Goal: Task Accomplishment & Management: Complete application form

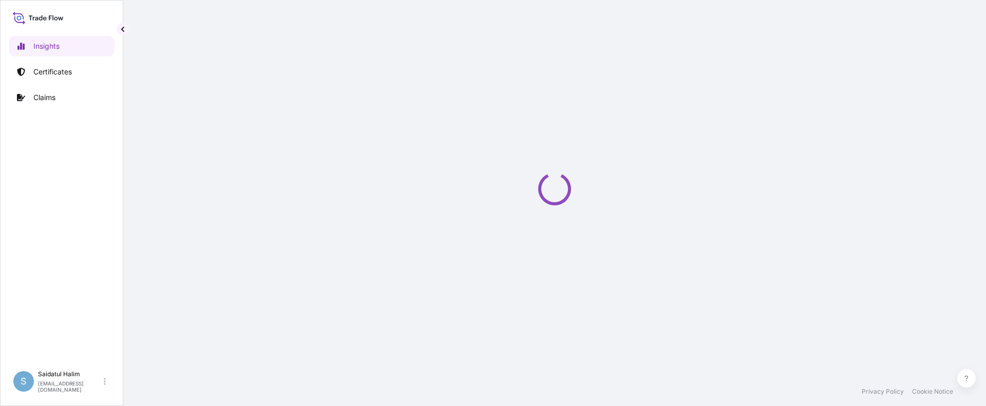
select select "2025"
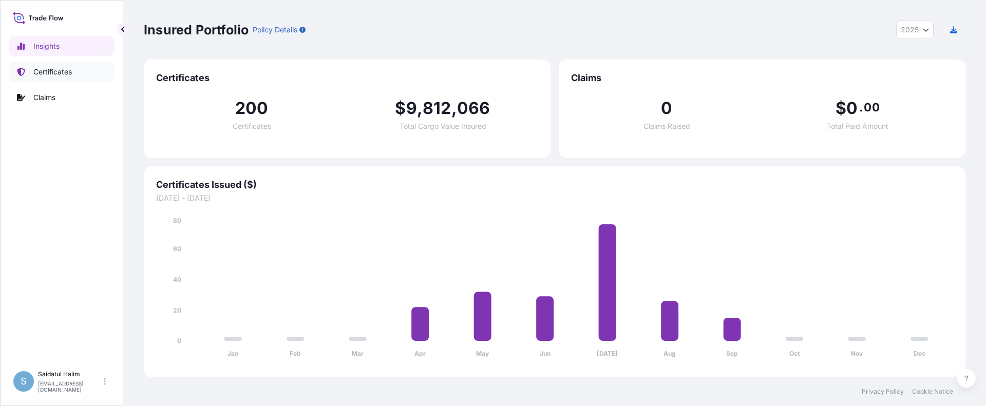
click at [47, 71] on p "Certificates" at bounding box center [52, 72] width 39 height 10
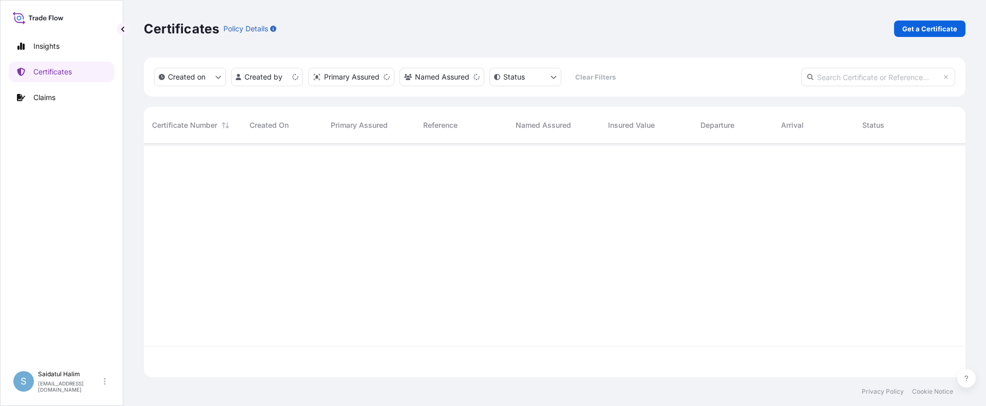
scroll to position [232, 814]
click at [916, 33] on p "Get a Certificate" at bounding box center [929, 29] width 55 height 10
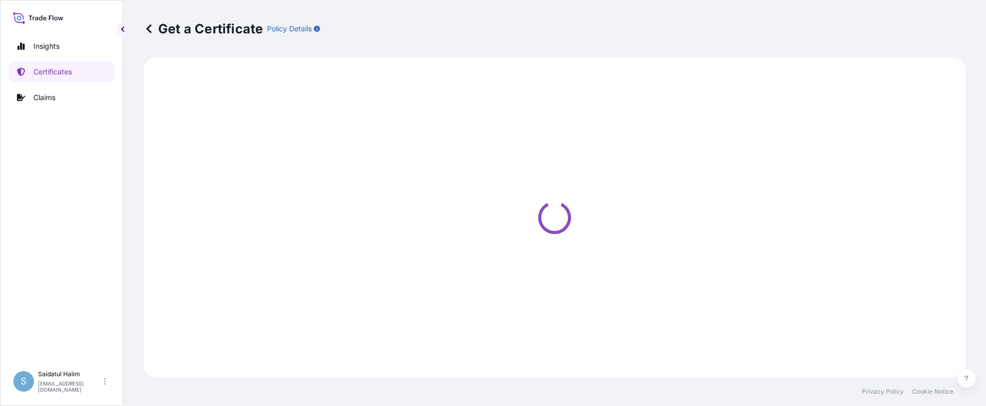
select select "Ocean Vessel"
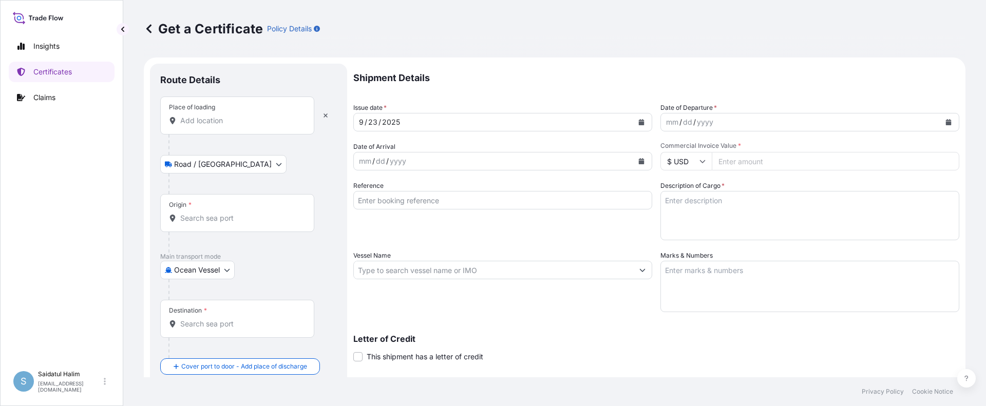
drag, startPoint x: 634, startPoint y: 48, endPoint x: 628, endPoint y: 47, distance: 6.2
click at [634, 47] on div "Get a Certificate Policy Details" at bounding box center [555, 29] width 822 height 58
click at [212, 210] on div "Origin *" at bounding box center [237, 213] width 154 height 38
click at [212, 213] on input "Origin *" at bounding box center [240, 218] width 121 height 10
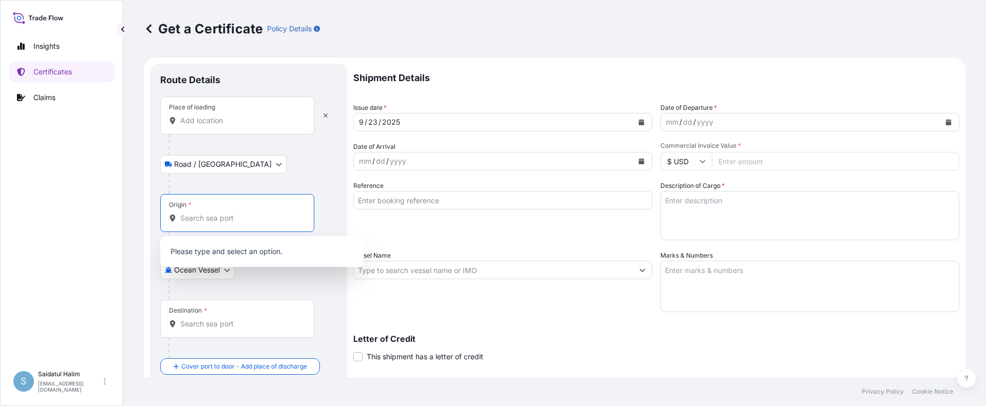
paste input "[GEOGRAPHIC_DATA], [GEOGRAPHIC_DATA]"
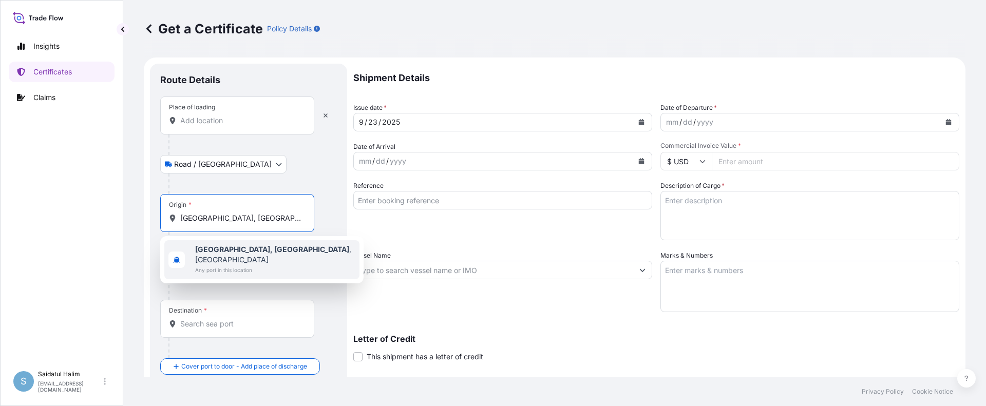
click at [211, 249] on b "[GEOGRAPHIC_DATA], [GEOGRAPHIC_DATA]" at bounding box center [272, 249] width 154 height 9
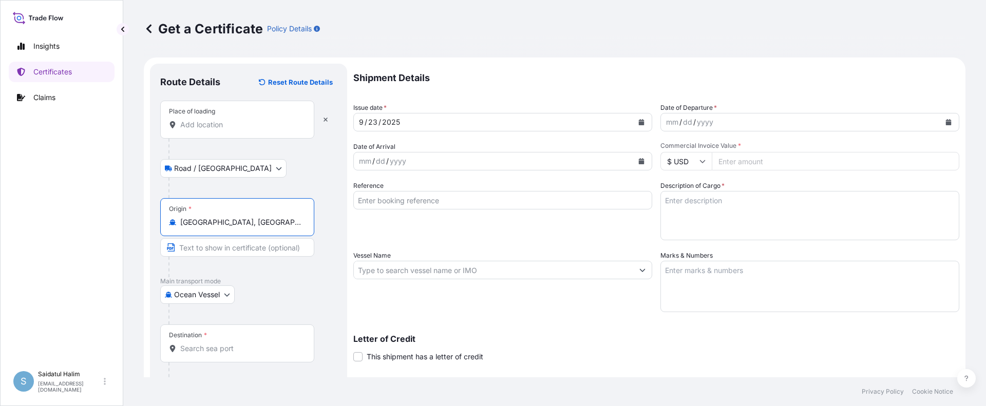
type input "[GEOGRAPHIC_DATA], [GEOGRAPHIC_DATA], [GEOGRAPHIC_DATA]"
click at [657, 50] on div "Get a Certificate Policy Details" at bounding box center [555, 29] width 822 height 58
click at [211, 128] on input "Place of loading" at bounding box center [240, 125] width 121 height 10
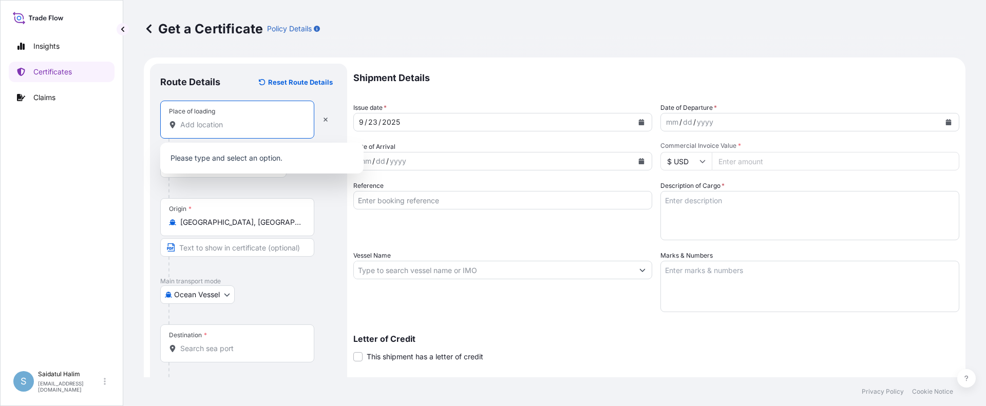
paste input "[GEOGRAPHIC_DATA], [GEOGRAPHIC_DATA]"
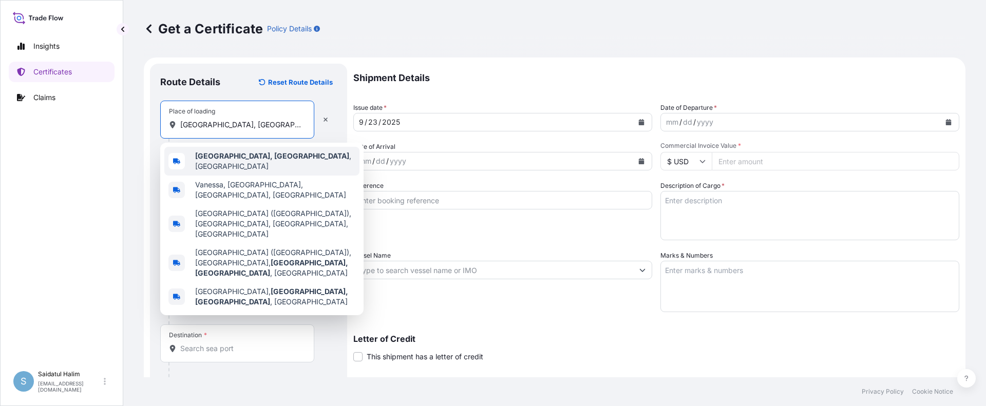
click at [225, 164] on span "[GEOGRAPHIC_DATA], [GEOGRAPHIC_DATA] , [GEOGRAPHIC_DATA]" at bounding box center [275, 161] width 160 height 21
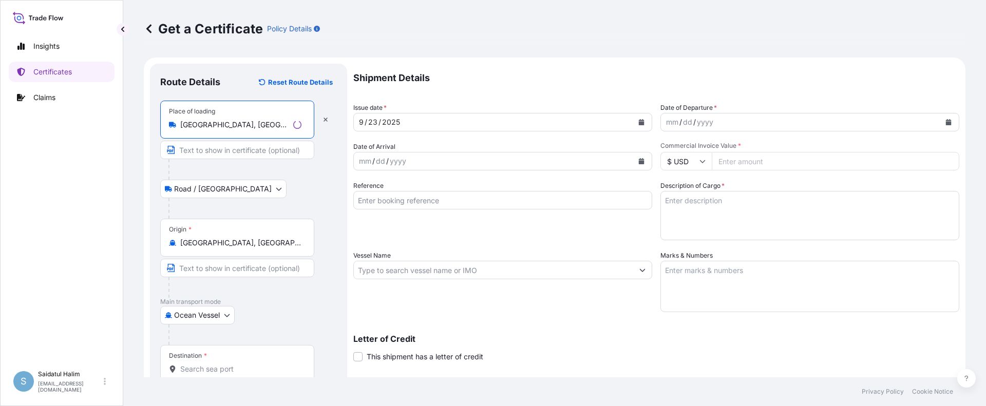
type input "[GEOGRAPHIC_DATA], [GEOGRAPHIC_DATA], [GEOGRAPHIC_DATA]"
click at [597, 72] on p "Shipment Details" at bounding box center [656, 78] width 606 height 29
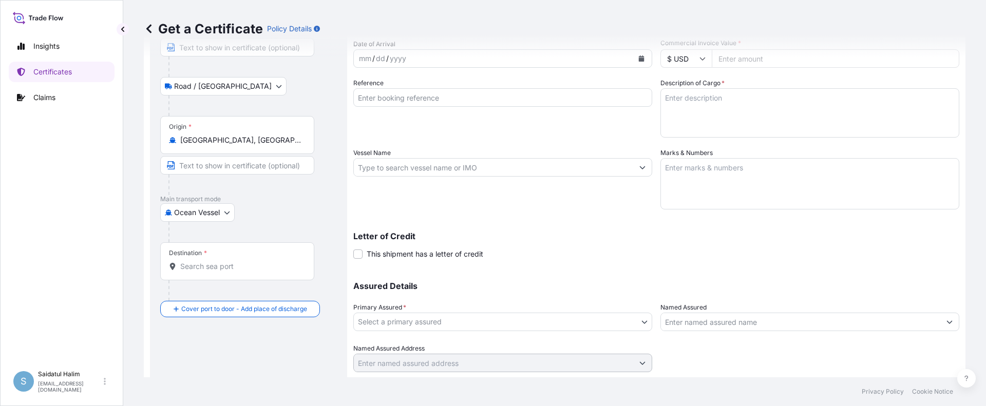
scroll to position [133, 0]
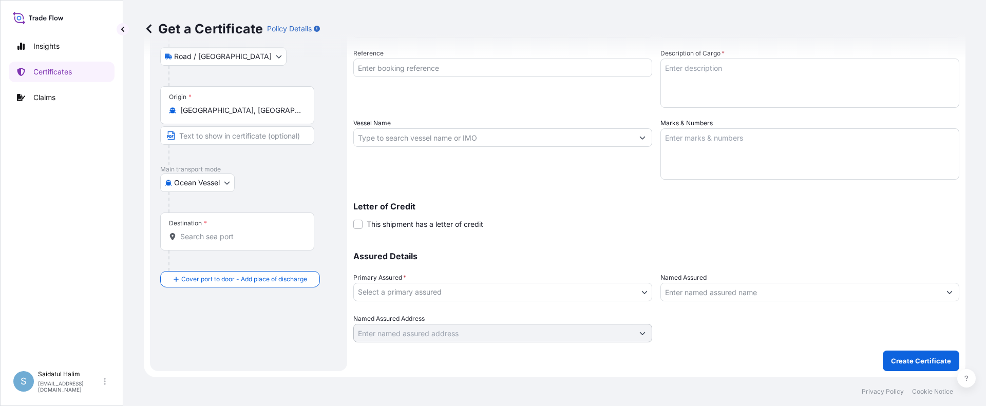
click at [230, 307] on div "Route Details Reset Route Details Place of loading [GEOGRAPHIC_DATA], [GEOGRAPH…" at bounding box center [248, 151] width 177 height 420
click at [222, 313] on div "Route Details Reset Route Details Place of loading [GEOGRAPHIC_DATA], [GEOGRAPH…" at bounding box center [248, 151] width 177 height 420
click at [258, 193] on div at bounding box center [252, 202] width 168 height 21
click at [250, 313] on div "Route Details Reset Route Details Place of loading [GEOGRAPHIC_DATA], [GEOGRAPH…" at bounding box center [248, 151] width 177 height 420
click at [264, 308] on div "Route Details Reset Route Details Place of loading [GEOGRAPHIC_DATA], [GEOGRAPH…" at bounding box center [248, 151] width 177 height 420
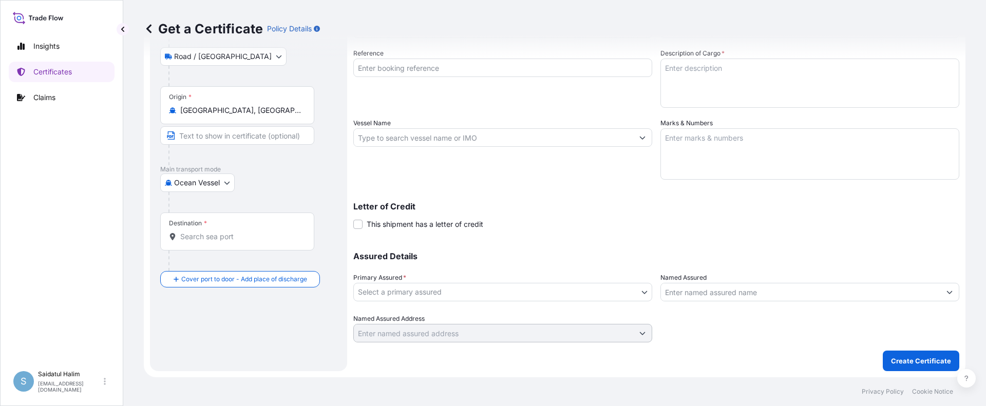
scroll to position [0, 0]
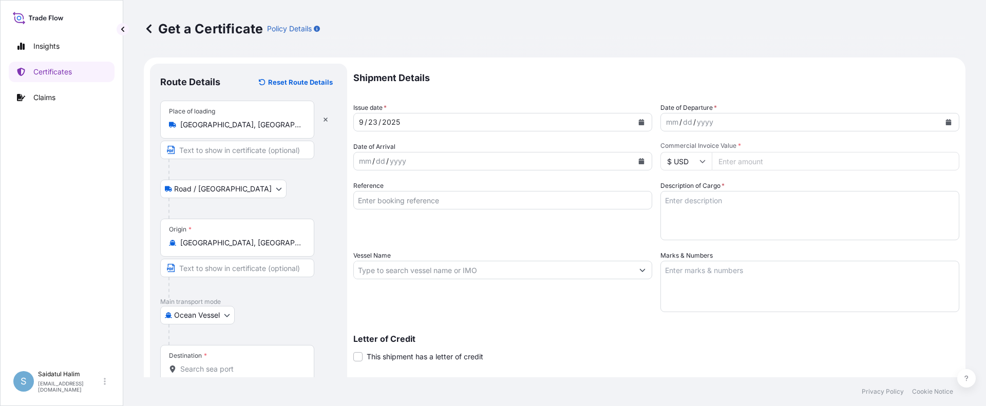
click at [246, 126] on input "[GEOGRAPHIC_DATA], [GEOGRAPHIC_DATA], [GEOGRAPHIC_DATA]" at bounding box center [240, 125] width 121 height 10
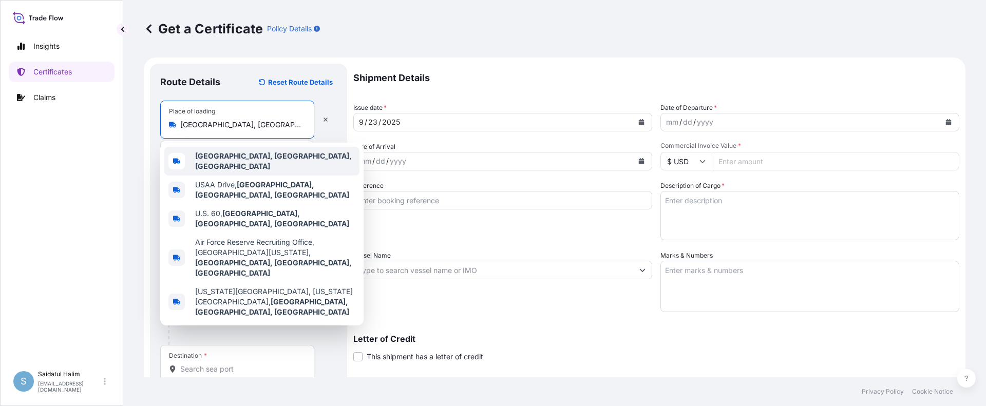
click at [246, 162] on b "[GEOGRAPHIC_DATA], [GEOGRAPHIC_DATA], [GEOGRAPHIC_DATA]" at bounding box center [273, 161] width 157 height 19
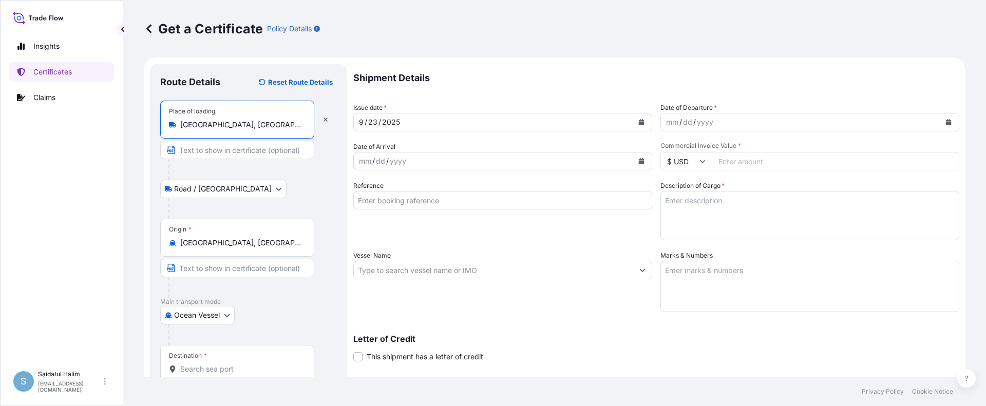
click at [303, 319] on div "Ocean [GEOGRAPHIC_DATA]" at bounding box center [248, 315] width 177 height 18
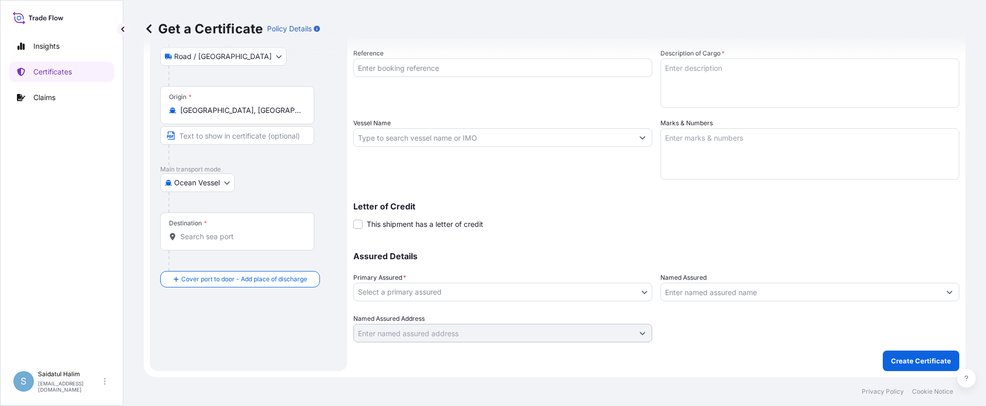
click at [210, 240] on input "Destination *" at bounding box center [240, 237] width 121 height 10
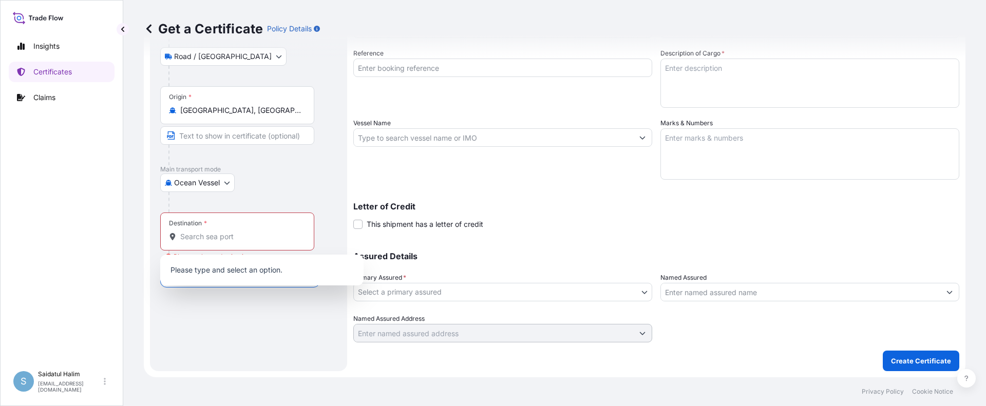
click at [553, 199] on div "Letter of Credit This shipment has a letter of credit Letter of credit * Letter…" at bounding box center [656, 210] width 606 height 40
click at [191, 241] on input "Destination * Please select a destination" at bounding box center [240, 237] width 121 height 10
paste input "[GEOGRAPHIC_DATA]"
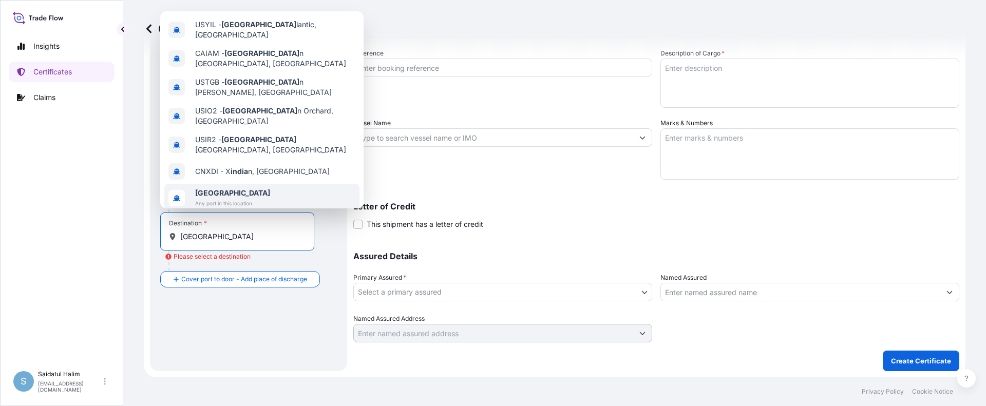
click at [217, 198] on span "Any port in this location" at bounding box center [232, 203] width 75 height 10
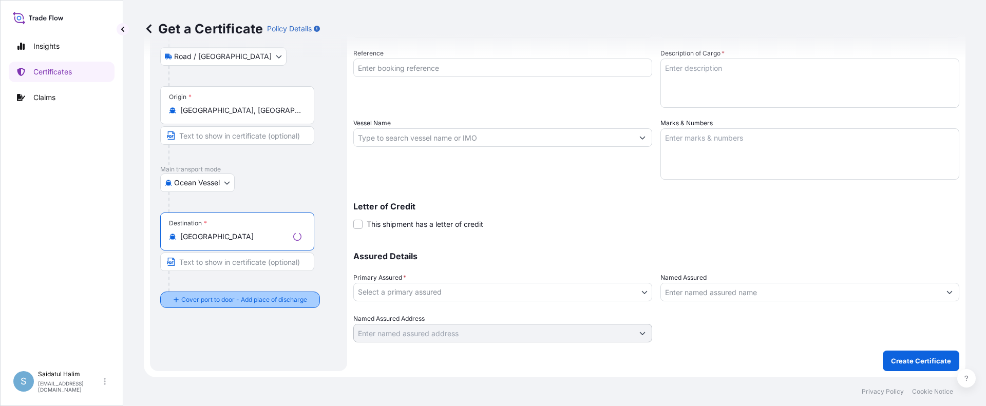
type input "[GEOGRAPHIC_DATA]"
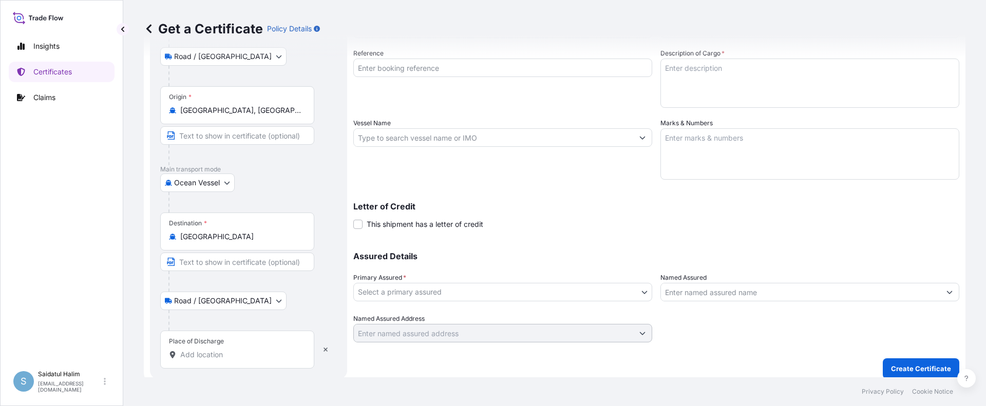
click at [556, 201] on div "Letter of Credit This shipment has a letter of credit Letter of credit * Letter…" at bounding box center [656, 210] width 606 height 40
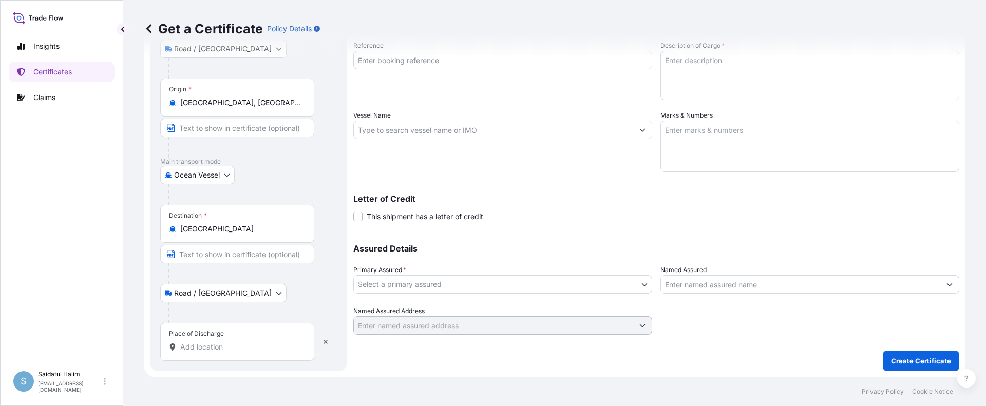
click at [206, 353] on div "Place of Discharge" at bounding box center [237, 342] width 154 height 38
click at [206, 352] on input "Place of Discharge" at bounding box center [240, 347] width 121 height 10
paste input "[GEOGRAPHIC_DATA], [GEOGRAPHIC_DATA]"
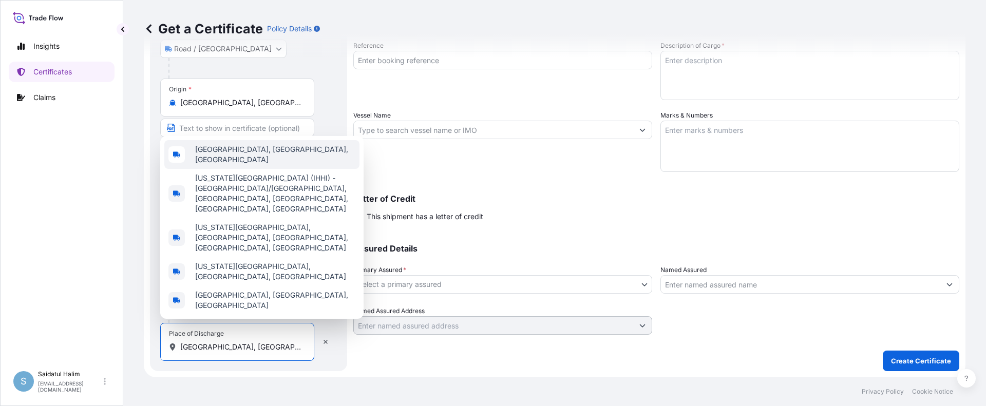
click at [261, 165] on span "[GEOGRAPHIC_DATA], [GEOGRAPHIC_DATA], [GEOGRAPHIC_DATA]" at bounding box center [275, 154] width 160 height 21
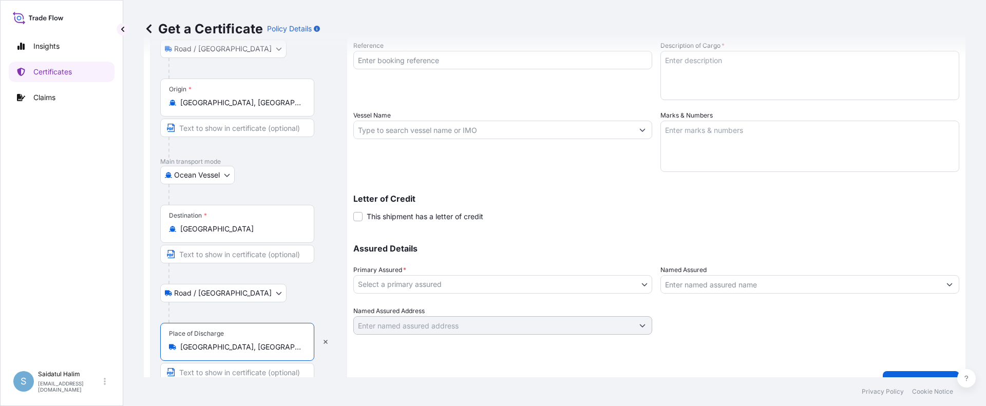
type input "[GEOGRAPHIC_DATA], [GEOGRAPHIC_DATA], [GEOGRAPHIC_DATA]"
click at [307, 303] on div at bounding box center [252, 313] width 168 height 21
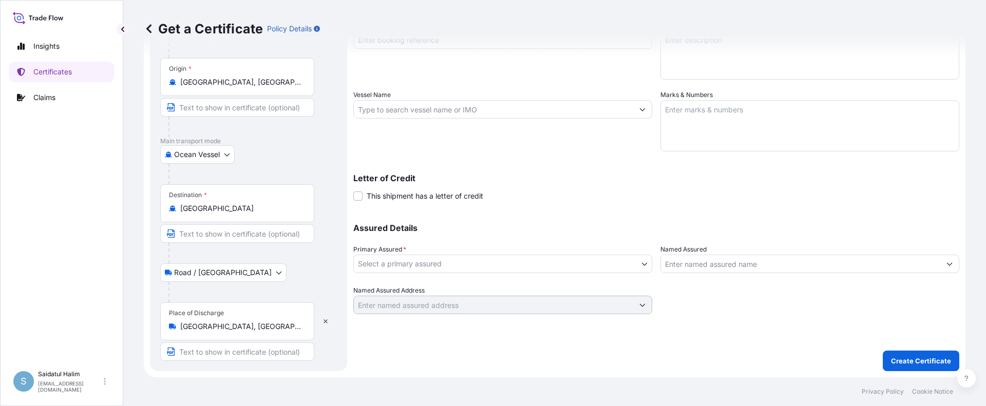
click at [217, 369] on div "Route Details Reset Route Details Place of loading [GEOGRAPHIC_DATA], [GEOGRAPH…" at bounding box center [248, 137] width 197 height 468
click at [232, 371] on div "Route Details Reset Route Details Place of loading [GEOGRAPHIC_DATA], [GEOGRAPH…" at bounding box center [248, 137] width 197 height 468
click at [257, 373] on form "Route Details Reset Route Details Place of loading [GEOGRAPHIC_DATA], [GEOGRAPH…" at bounding box center [555, 137] width 822 height 481
click at [346, 371] on form "Route Details Reset Route Details Place of loading [GEOGRAPHIC_DATA], [GEOGRAPH…" at bounding box center [555, 137] width 822 height 481
click at [258, 353] on input "Text to appear on certificate" at bounding box center [237, 352] width 154 height 18
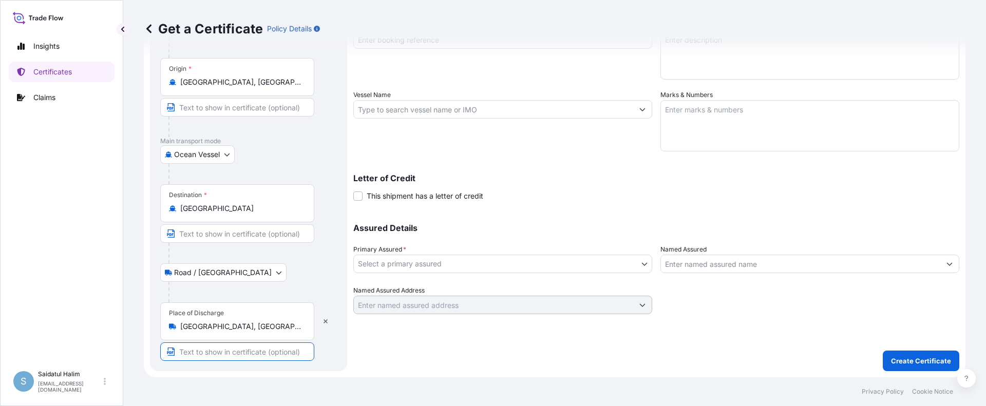
paste input "[GEOGRAPHIC_DATA], [GEOGRAPHIC_DATA]"
type input "[GEOGRAPHIC_DATA], [GEOGRAPHIC_DATA]"
click at [215, 234] on input "Text to appear on certificate" at bounding box center [237, 233] width 154 height 18
click at [422, 355] on div "Shipment Details Issue date * [DATE] Date of Departure * mm / dd / yyyy Date of…" at bounding box center [656, 137] width 606 height 468
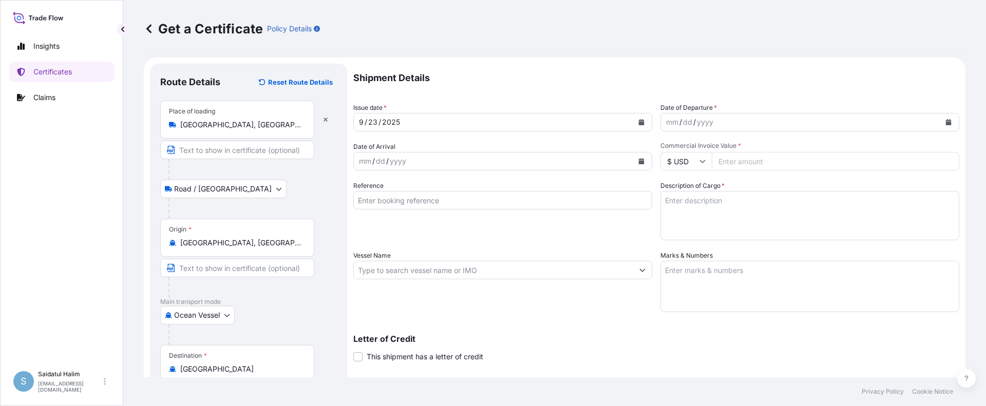
click at [946, 121] on icon "Calendar" at bounding box center [949, 122] width 6 height 6
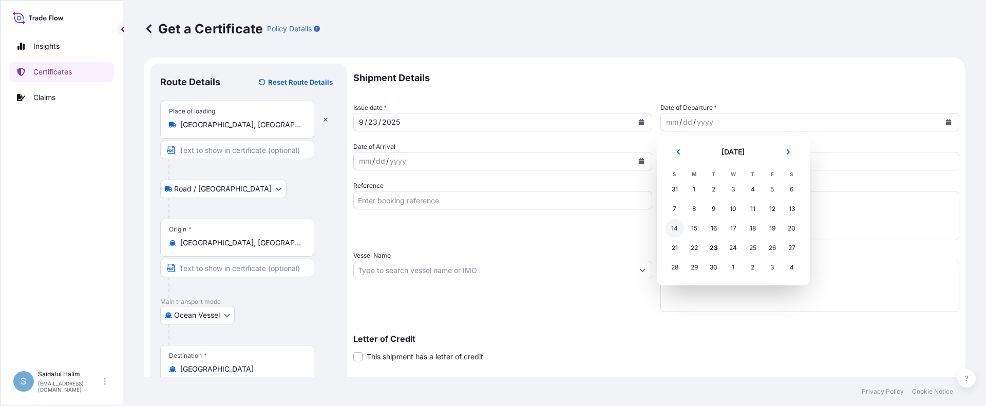
click at [674, 230] on div "14" at bounding box center [675, 228] width 18 height 18
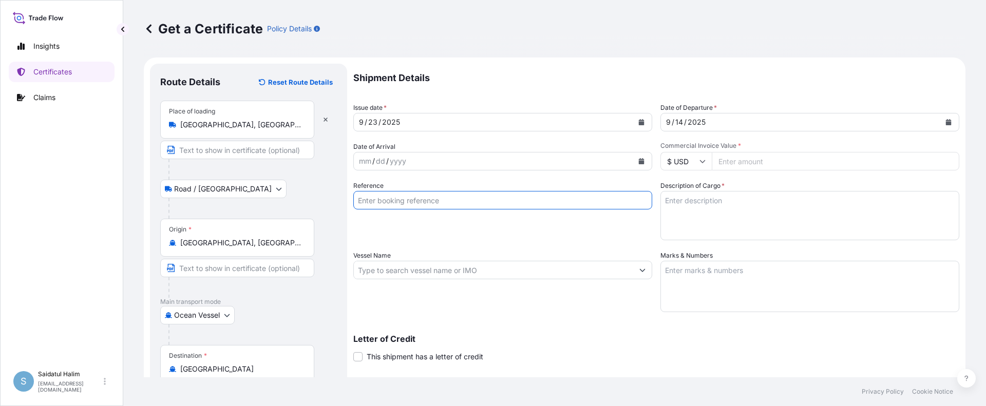
click at [432, 201] on input "Reference" at bounding box center [502, 200] width 299 height 18
click at [603, 202] on input "Reference" at bounding box center [502, 200] width 299 height 18
paste input "10420846121"
type input "10420846121"
click at [734, 269] on textarea "Marks & Numbers" at bounding box center [810, 286] width 299 height 51
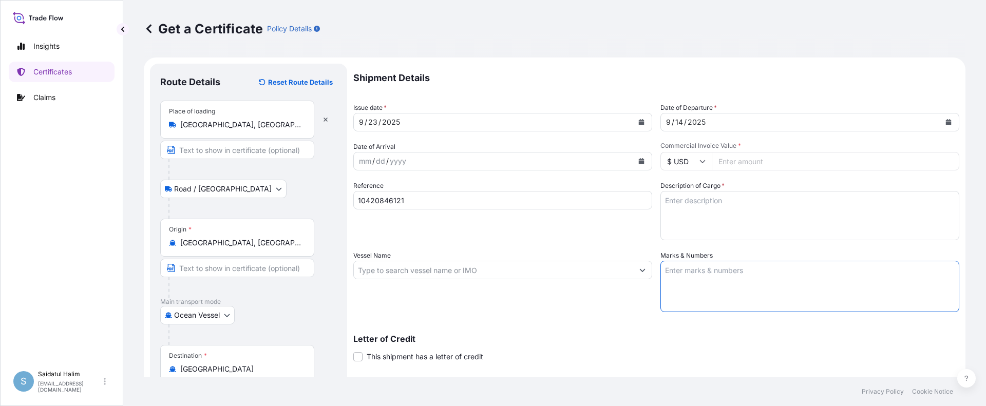
paste textarea "LOT NUMBER: M25083184 PO NUMBER: 4992441243 COUNTRY OF ORIGIN: [GEOGRAPHIC_DATA]"
type textarea "LOT NUMBER: M25083184 PO NUMBER: 4992441243 COUNTRY OF ORIGIN: [GEOGRAPHIC_DATA]"
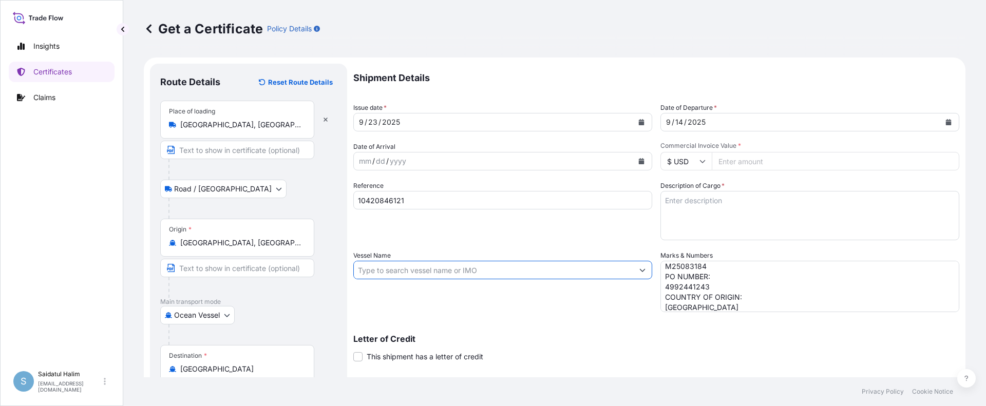
click at [531, 273] on input "Vessel Name" at bounding box center [493, 270] width 279 height 18
paste input "CMA CGM BIANCA"
click at [538, 276] on input "CMA CGM BIANCA, V." at bounding box center [493, 270] width 279 height 18
paste input "0INKGE1MA"
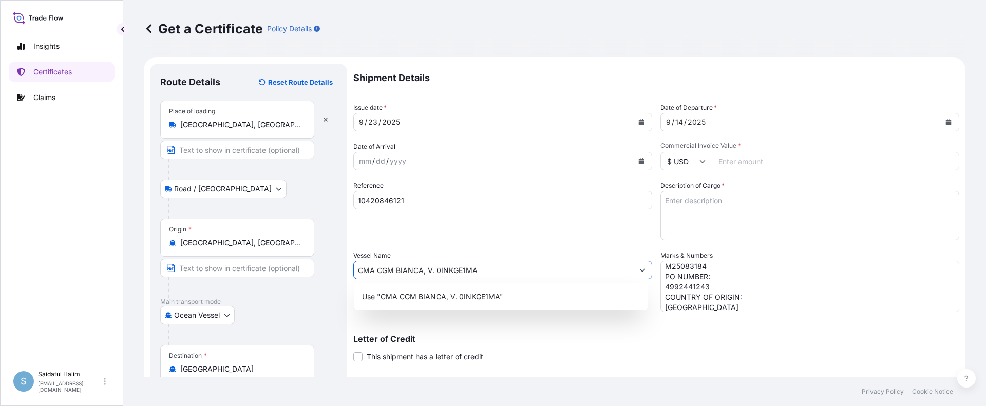
type input "CMA CGM BIANCA, V. 0INKGE1MA"
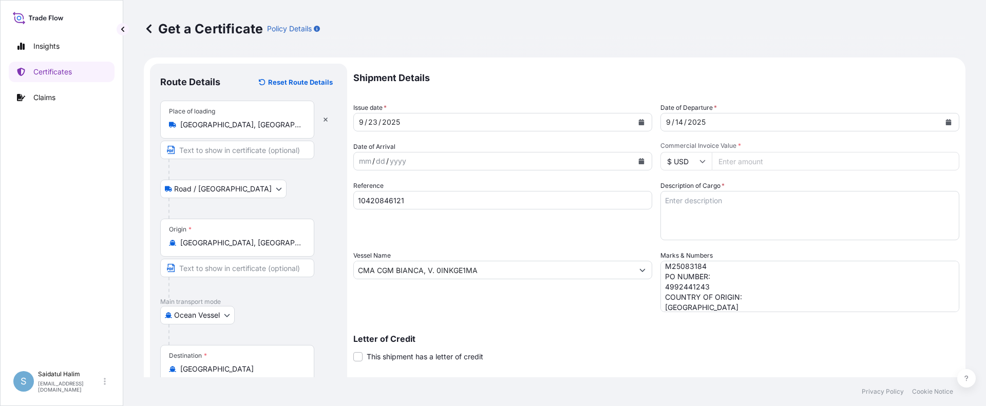
click at [678, 203] on textarea "Description of Cargo *" at bounding box center [810, 215] width 299 height 49
paste textarea "TANKS LOADED INTO 1 20FT ISOTANK - DANGEROUS LIQUIDS CALFAX DB-45"
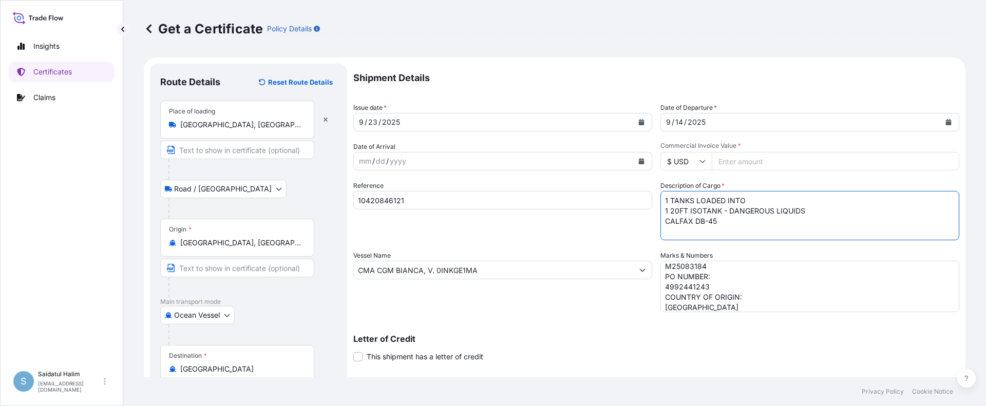
scroll to position [6, 0]
click at [678, 234] on textarea "1 TANKS LOADED INTO 1 20FT ISOTANK - DANGEROUS LIQUIDS CALFAX DB-45" at bounding box center [810, 215] width 299 height 49
paste textarea "UN3082, ENVIRONMENTALLY HAZARDOUS SUBSTANCE, LIQUID, N.O.S. (DODECYL DIPHENYL O…"
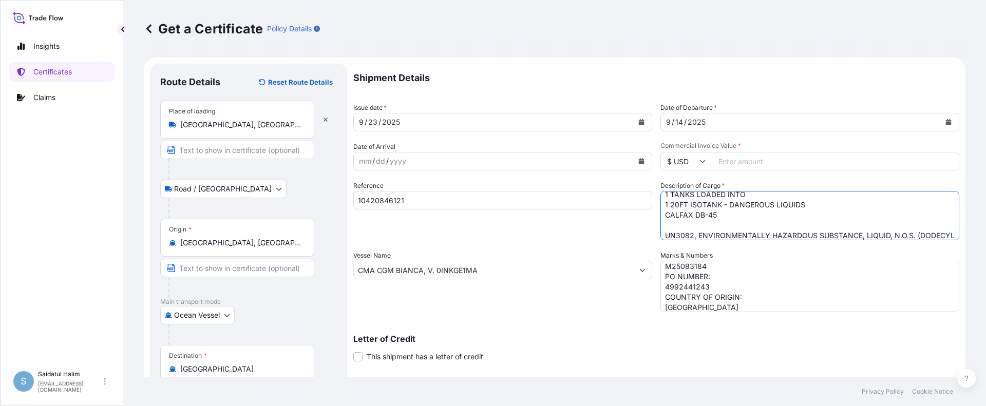
scroll to position [16, 0]
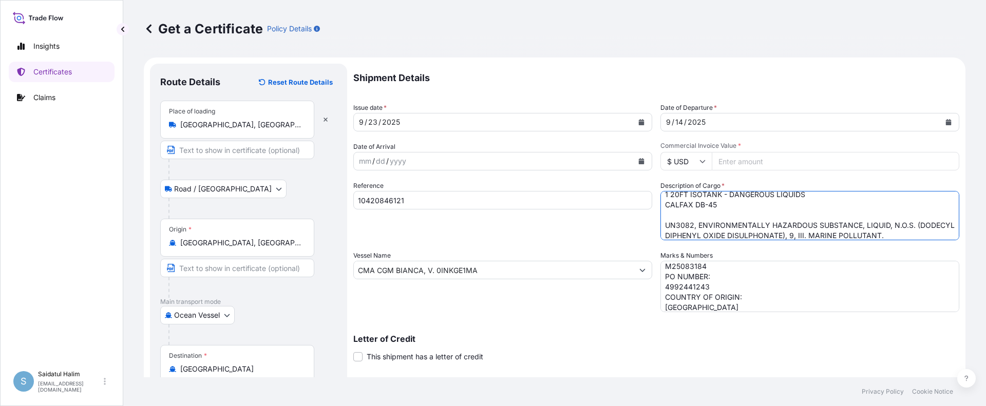
type textarea "1 TANKS LOADED INTO 1 20FT ISOTANK - DANGEROUS LIQUIDS CALFAX DB-45 UN3082, ENV…"
click at [733, 162] on input "Commercial Invoice Value *" at bounding box center [836, 161] width 248 height 18
paste input "55784.81"
type input "55784.81"
click at [759, 141] on div "Shipment Details Issue date * [DATE] Date of Departure * [DATE] Date of Arrival…" at bounding box center [656, 269] width 606 height 411
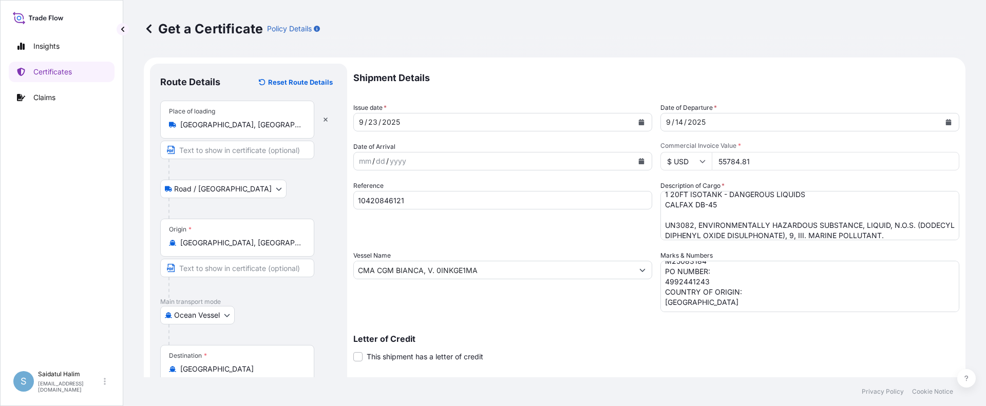
scroll to position [161, 0]
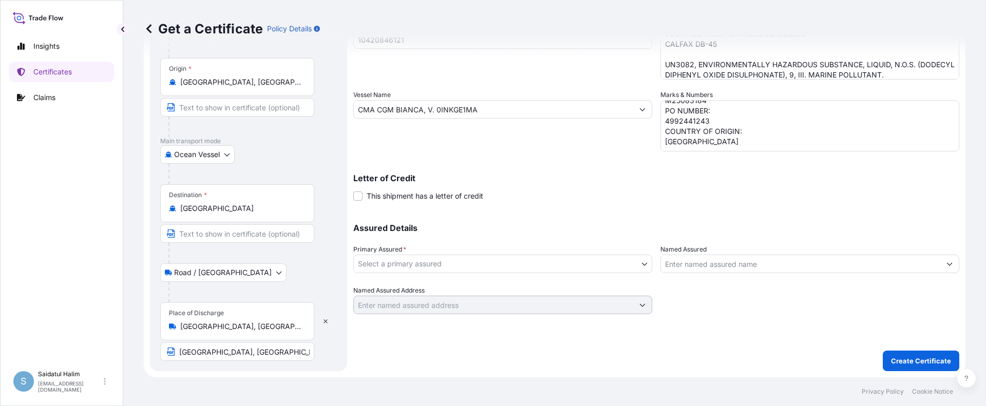
click at [592, 326] on div "Shipment Details Issue date * [DATE] Date of Departure * [DATE] Date of Arrival…" at bounding box center [656, 137] width 606 height 468
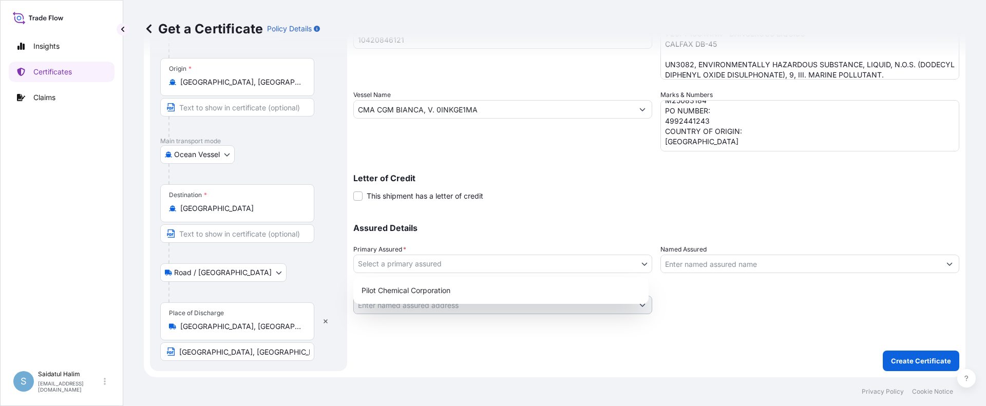
click at [476, 266] on body "Insights Certificates Claims S Saidatul Halim [EMAIL_ADDRESS][PERSON_NAME][DOMA…" at bounding box center [493, 203] width 986 height 406
click at [390, 286] on div "Pilot Chemical Corporation" at bounding box center [501, 290] width 287 height 18
select select "31545"
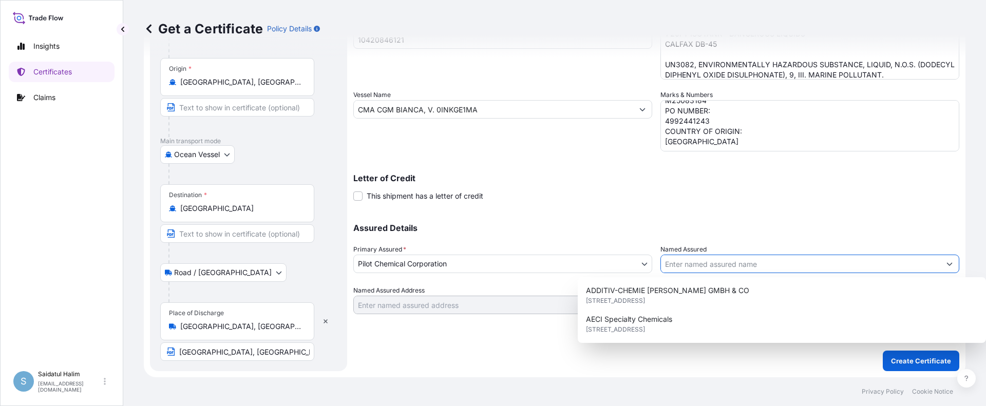
click at [722, 267] on input "Named Assured" at bounding box center [800, 264] width 279 height 18
paste input "BASF INDIA LTD."
type input "BASF INDIA LTD."
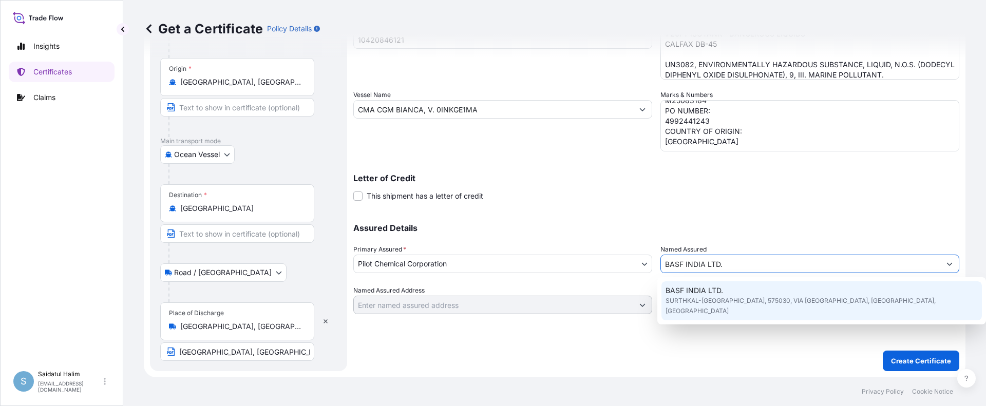
click at [716, 305] on span "SURTHKAL-[GEOGRAPHIC_DATA], 575030, VIA [GEOGRAPHIC_DATA], [GEOGRAPHIC_DATA], […" at bounding box center [822, 306] width 313 height 21
type input "SURTHKAL-[GEOGRAPHIC_DATA]"
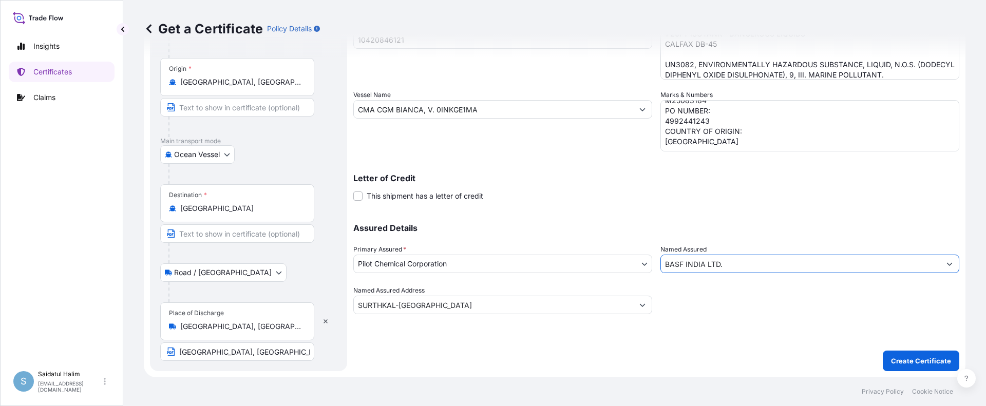
type input "BASF INDIA LTD."
drag, startPoint x: 685, startPoint y: 337, endPoint x: 695, endPoint y: 334, distance: 10.6
click at [685, 337] on div "Shipment Details Issue date * [DATE] Date of Departure * [DATE] Date of Arrival…" at bounding box center [656, 137] width 606 height 468
click at [921, 363] on p "Create Certificate" at bounding box center [921, 361] width 60 height 10
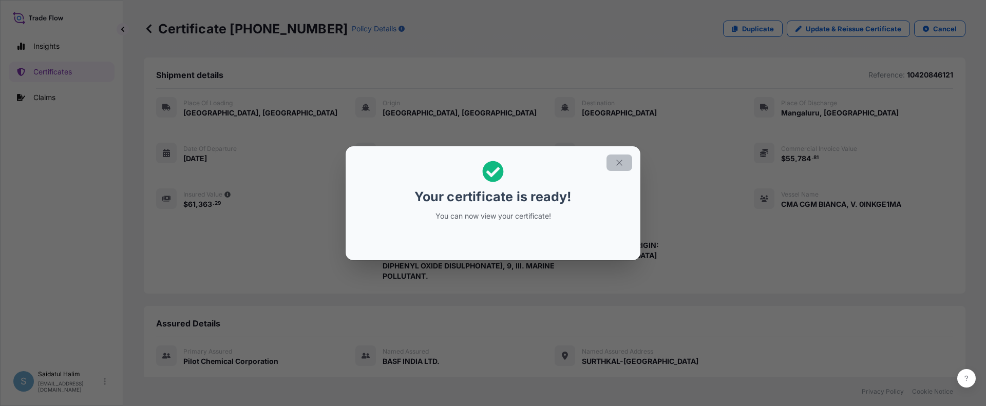
click at [620, 162] on icon "button" at bounding box center [619, 163] width 6 height 6
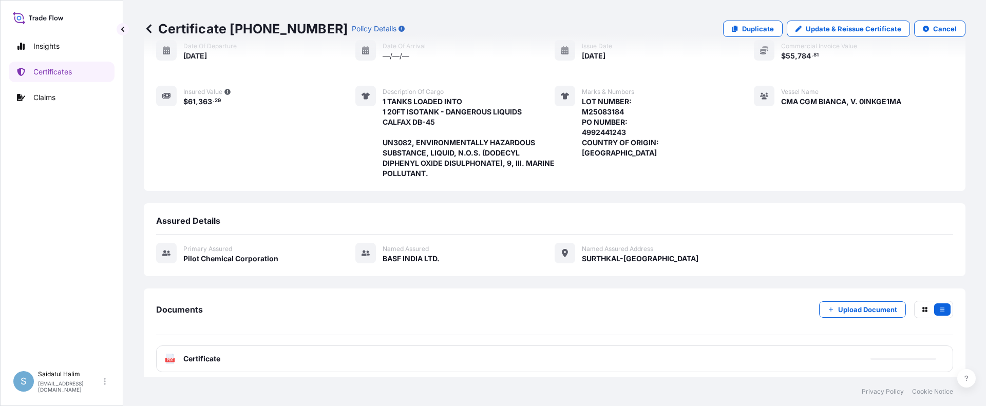
scroll to position [174, 0]
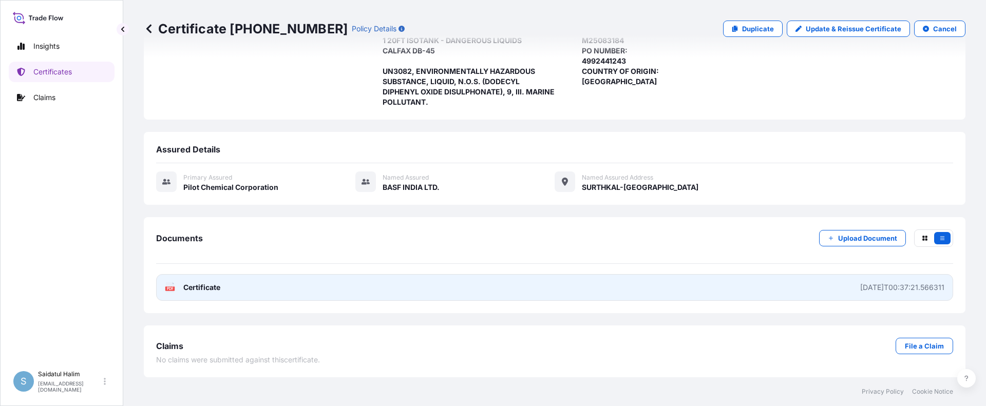
click at [455, 284] on link "PDF Certificate [DATE]T00:37:21.566311" at bounding box center [554, 287] width 797 height 27
